Goal: Task Accomplishment & Management: Complete application form

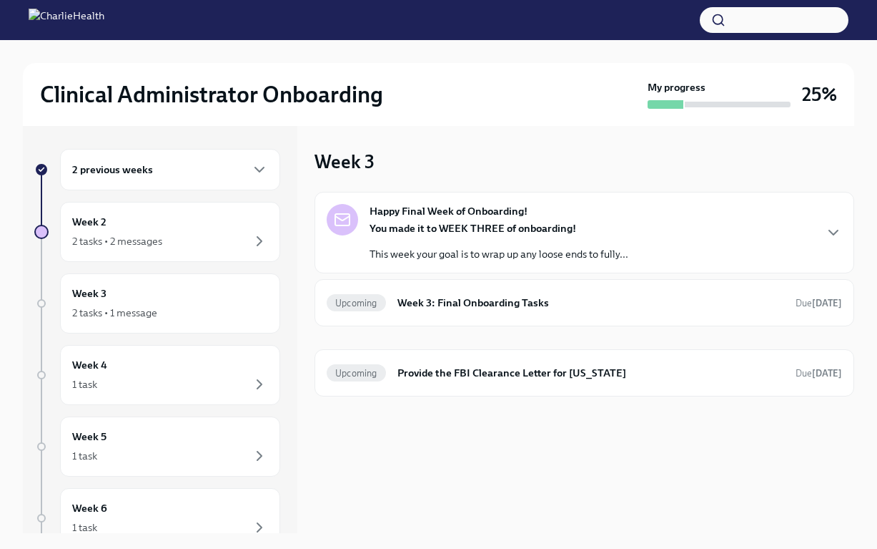
click at [503, 220] on div "Happy Final Week of Onboarding! You made it to WEEK THREE of onboarding! This w…" at bounding box center [499, 232] width 259 height 57
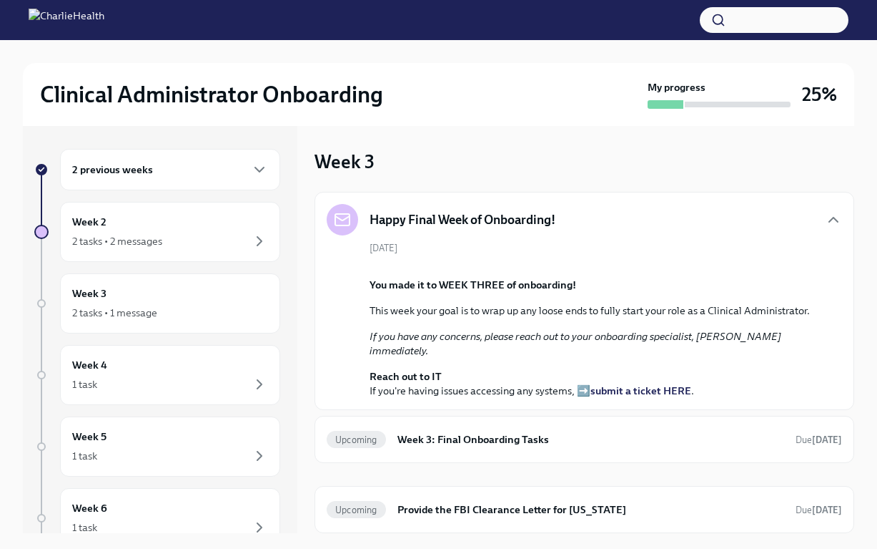
scroll to position [26, 0]
click at [199, 209] on div "Week 2 2 tasks • 2 messages" at bounding box center [170, 232] width 220 height 60
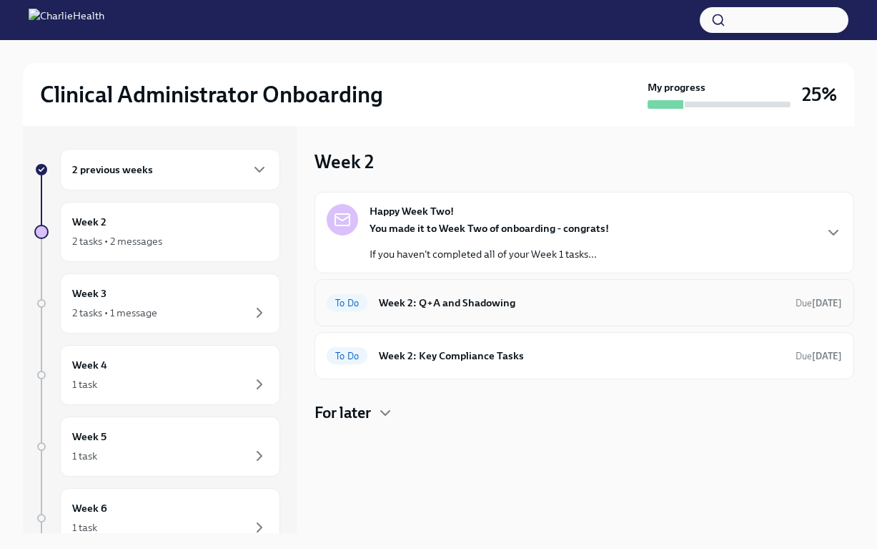
click at [535, 300] on h6 "Week 2: Q+A and Shadowing" at bounding box center [581, 303] width 405 height 16
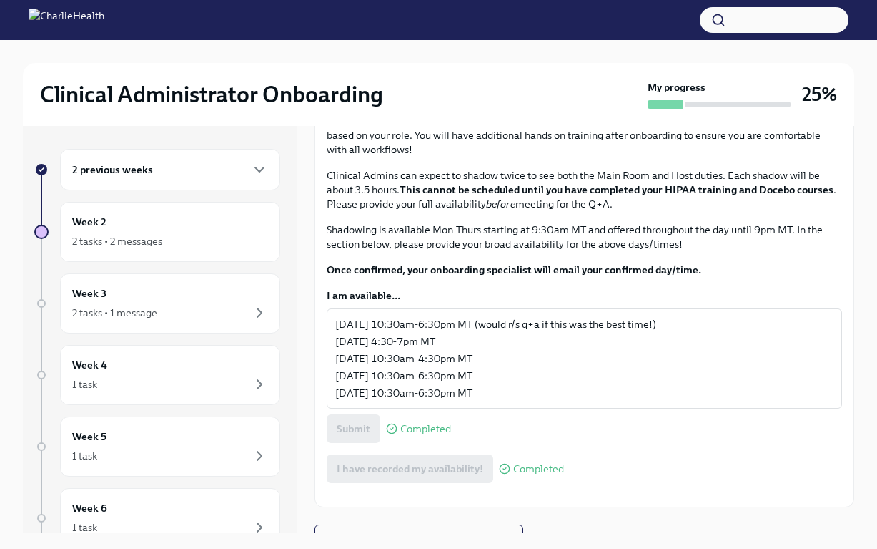
scroll to position [576, 0]
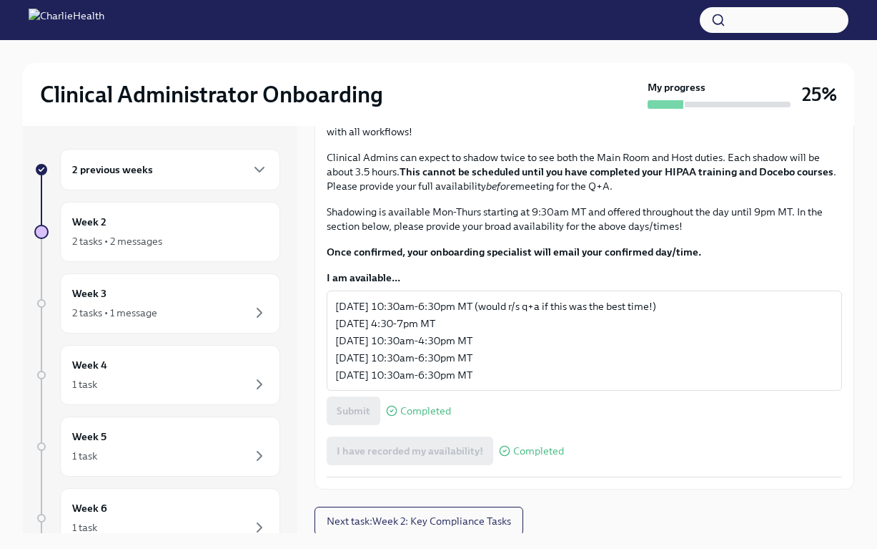
click at [413, 11] on span "I have attended my Q+A!" at bounding box center [395, 3] width 117 height 14
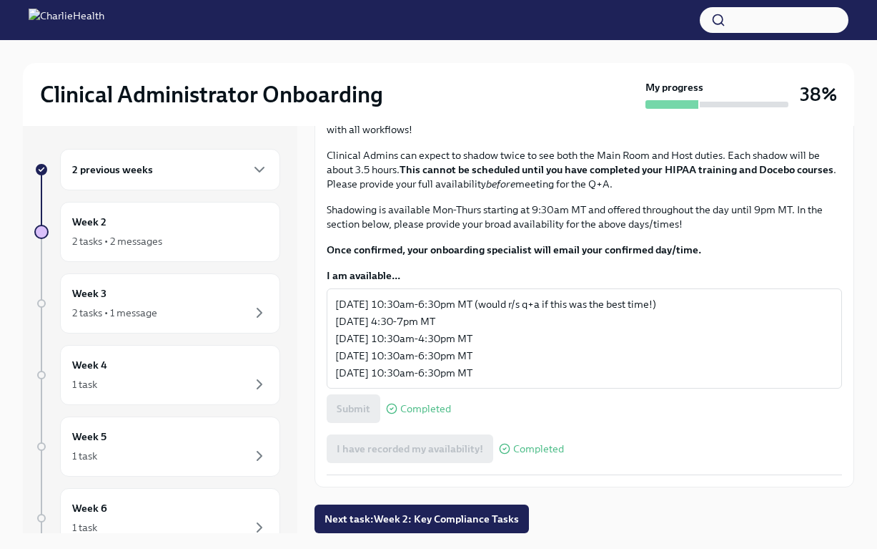
scroll to position [24, 0]
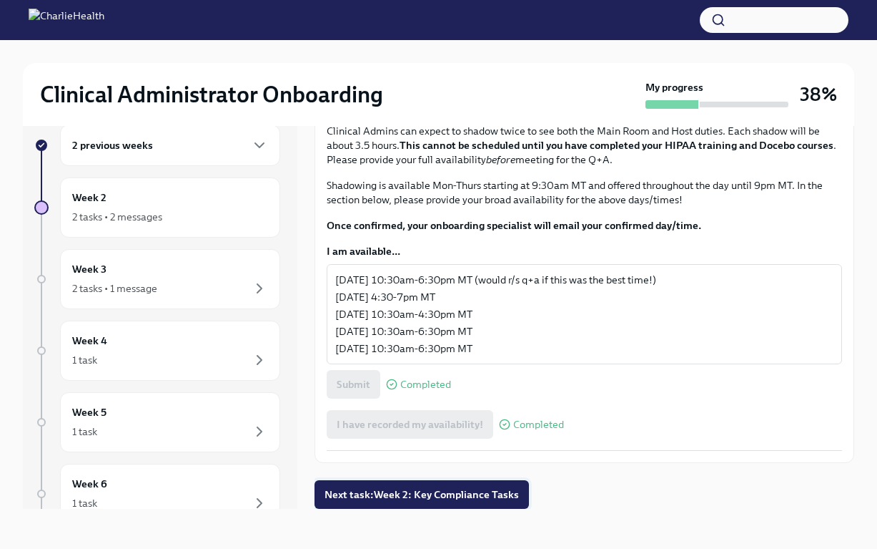
click at [420, 488] on span "Next task : Week 2: Key Compliance Tasks" at bounding box center [422, 494] width 195 height 14
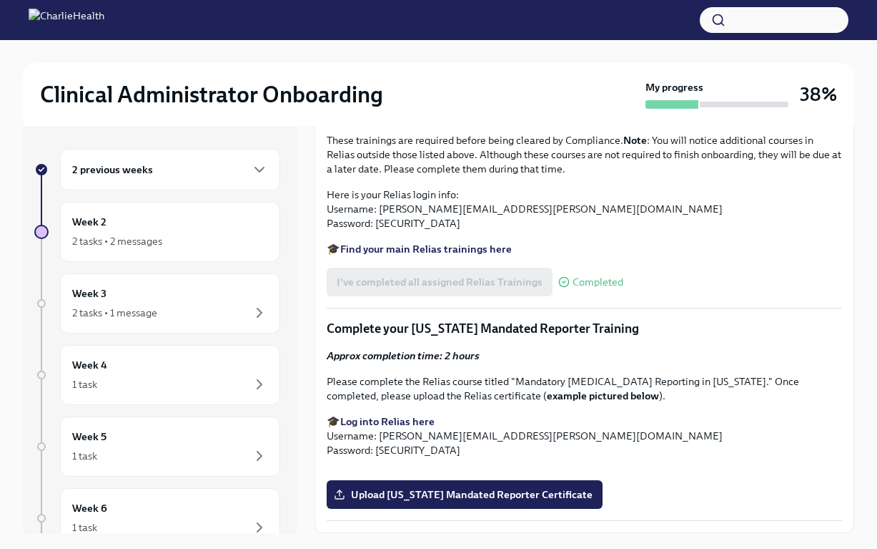
scroll to position [1524, 0]
